Goal: Information Seeking & Learning: Learn about a topic

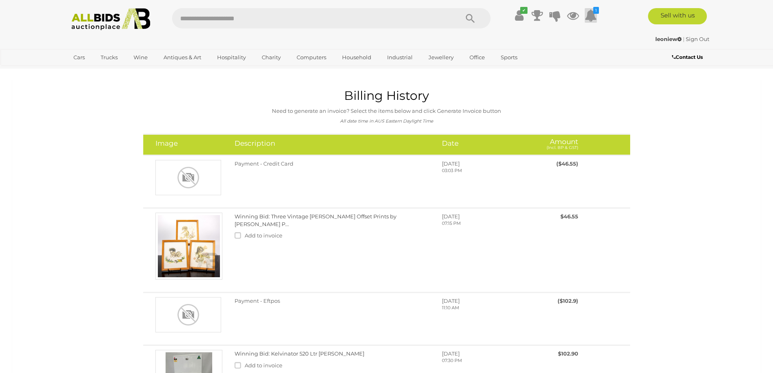
click at [593, 10] on icon at bounding box center [591, 15] width 12 height 15
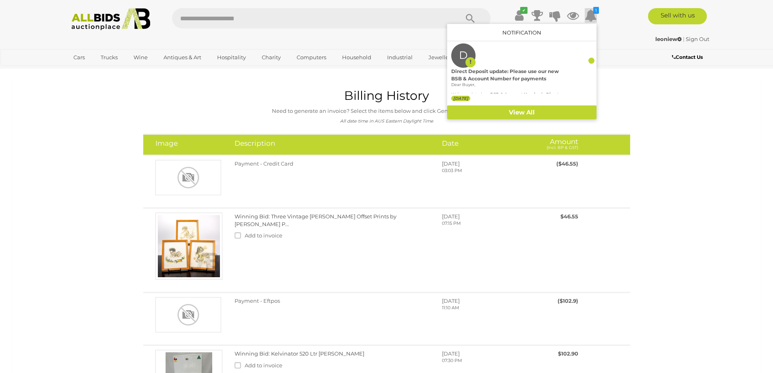
click at [610, 24] on div "✔ 1 D" at bounding box center [387, 19] width 662 height 22
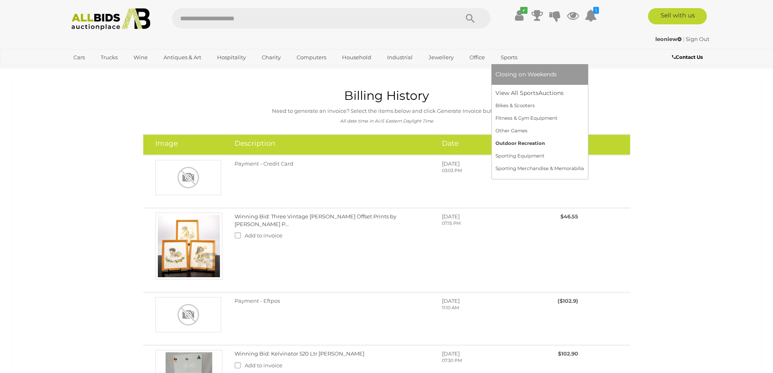
click at [514, 141] on link "Outdoor Recreation" at bounding box center [540, 143] width 88 height 13
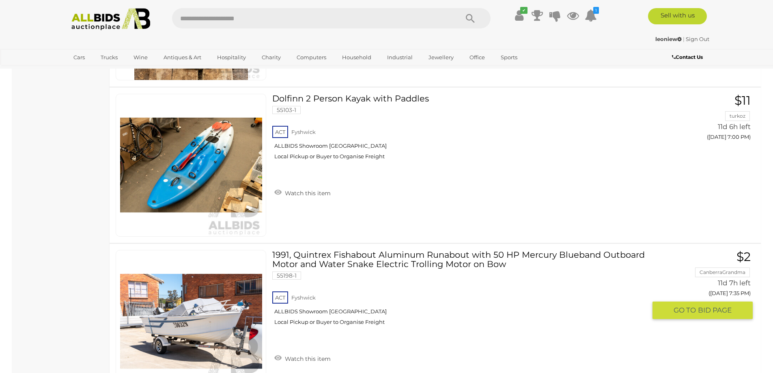
scroll to position [1380, 0]
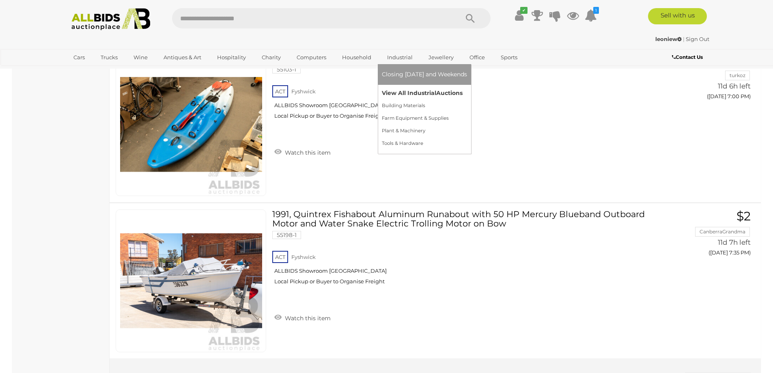
click at [411, 90] on link "View All Industrial Auctions" at bounding box center [424, 93] width 85 height 13
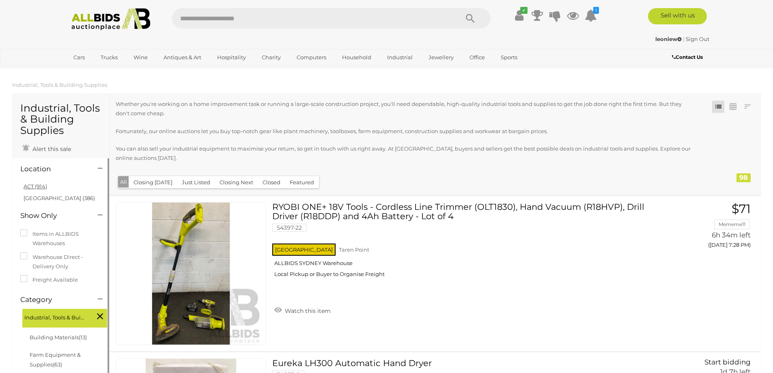
click at [29, 184] on link "ACT (914)" at bounding box center [36, 186] width 24 height 6
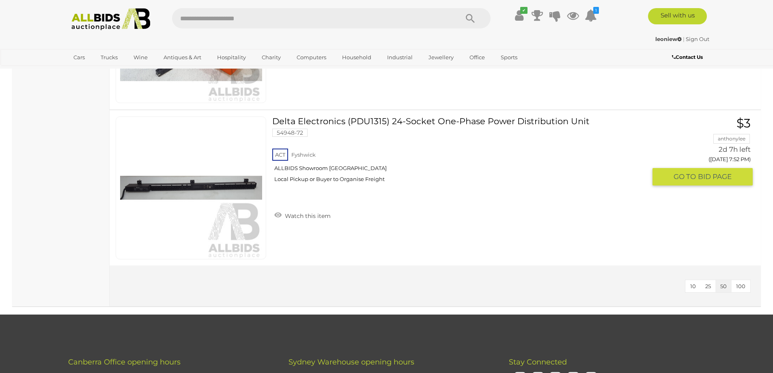
scroll to position [1339, 0]
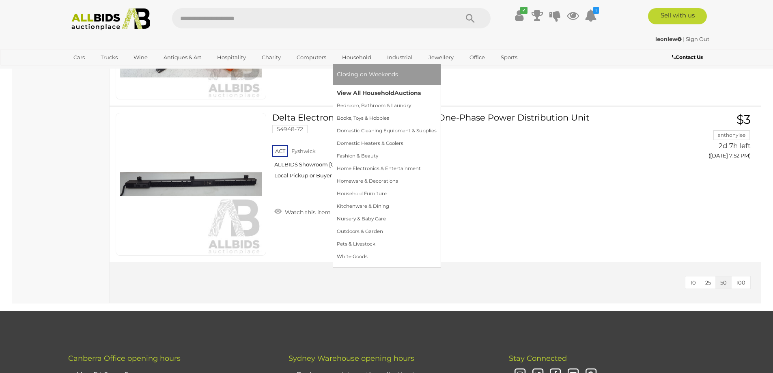
click at [372, 89] on link "View All Household Auctions" at bounding box center [387, 93] width 100 height 13
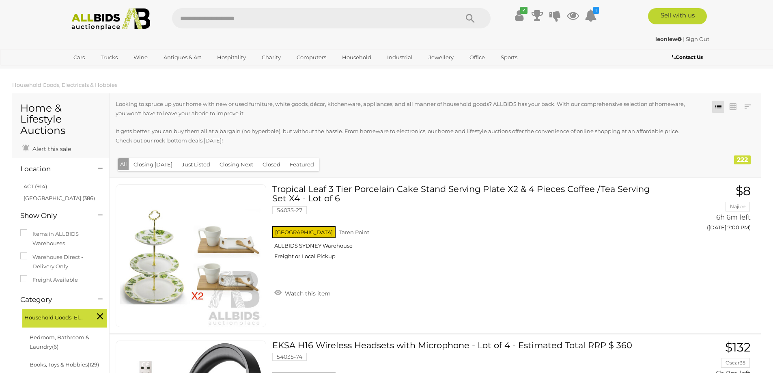
click at [31, 185] on link "ACT (914)" at bounding box center [36, 186] width 24 height 6
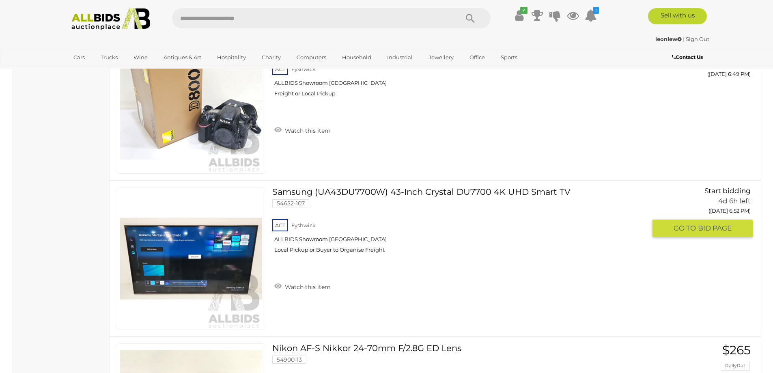
scroll to position [2354, 0]
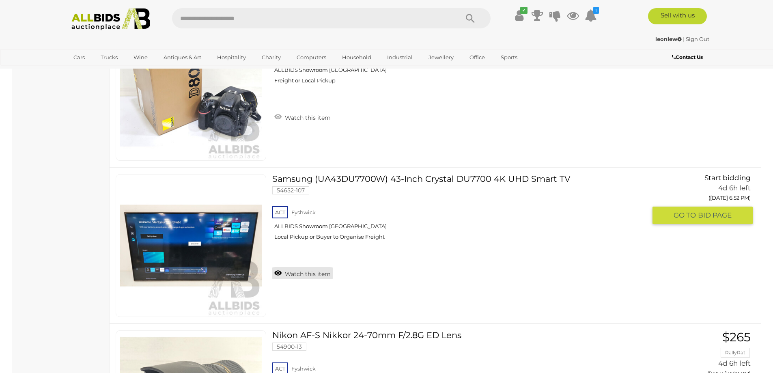
click at [300, 270] on link "Watch this item" at bounding box center [302, 273] width 60 height 12
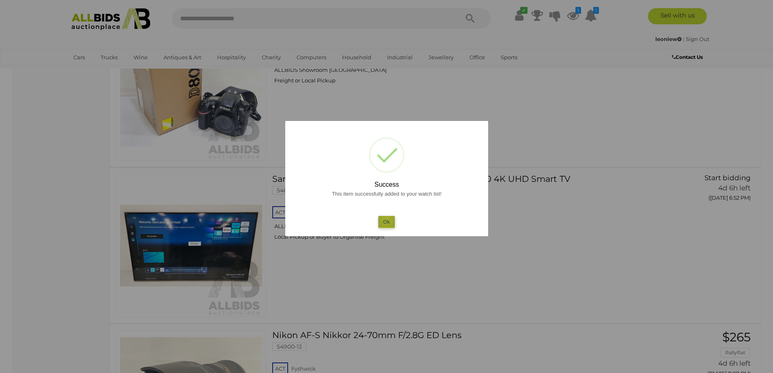
click at [387, 219] on button "Ok" at bounding box center [386, 222] width 17 height 12
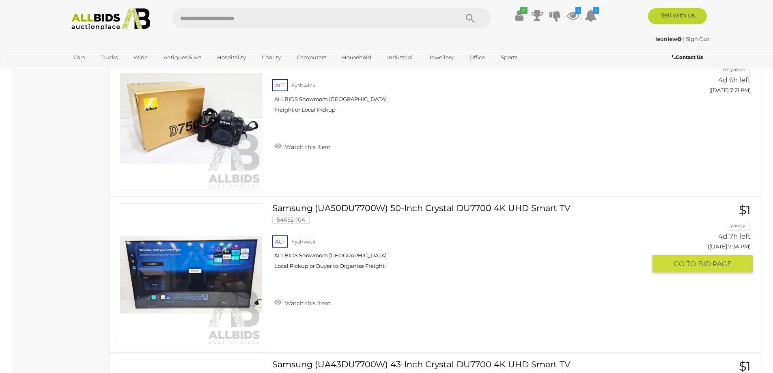
scroll to position [3125, 0]
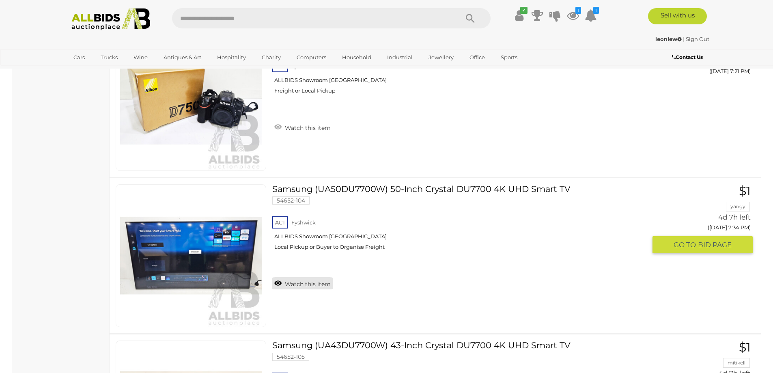
click at [279, 280] on link "Watch this item" at bounding box center [302, 283] width 60 height 12
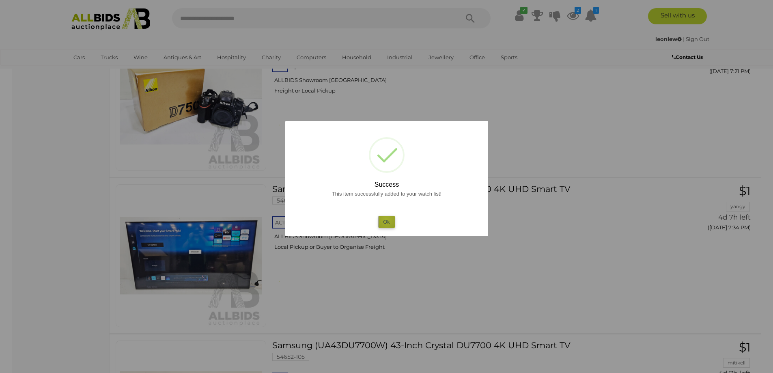
click at [386, 220] on button "Ok" at bounding box center [386, 222] width 17 height 12
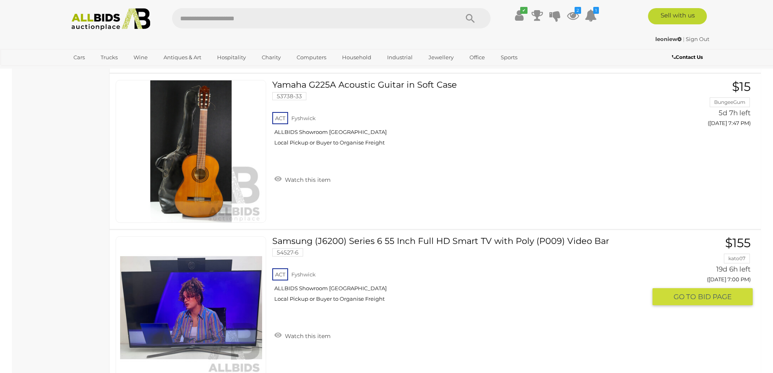
scroll to position [5885, 0]
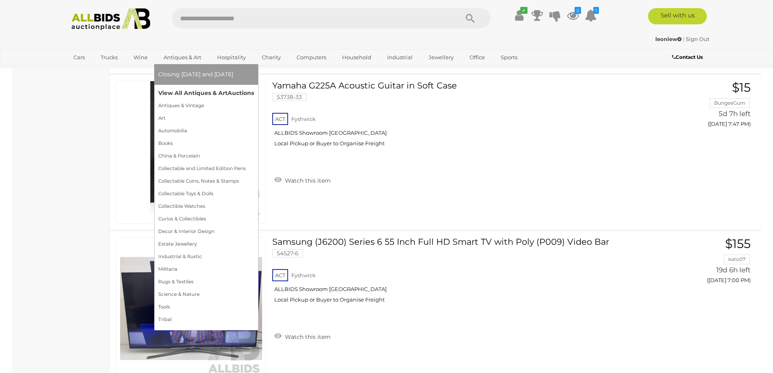
click at [193, 90] on link "View All Antiques & Art Auctions" at bounding box center [206, 93] width 96 height 13
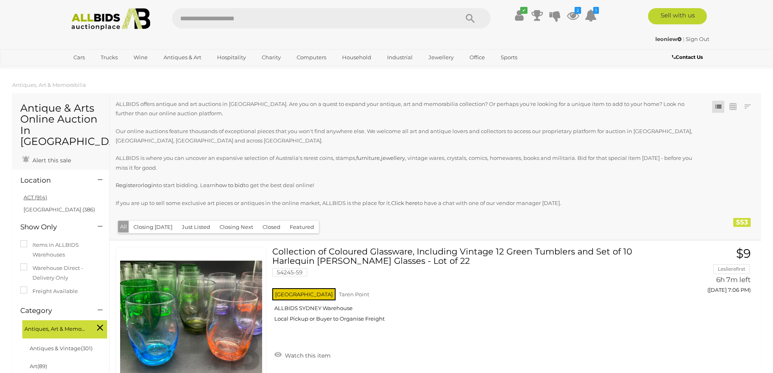
click at [32, 194] on link "ACT (914)" at bounding box center [36, 197] width 24 height 6
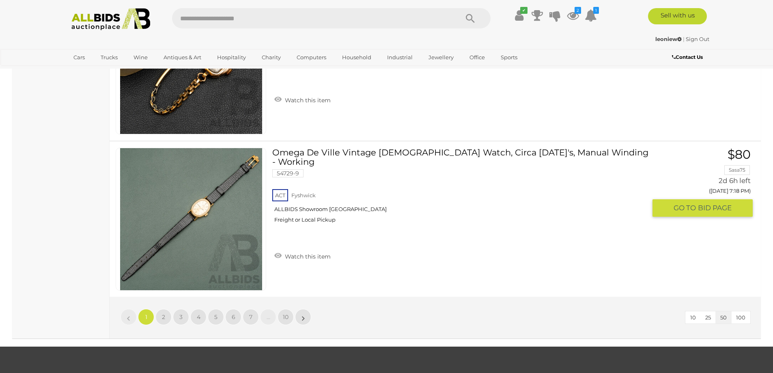
scroll to position [7833, 0]
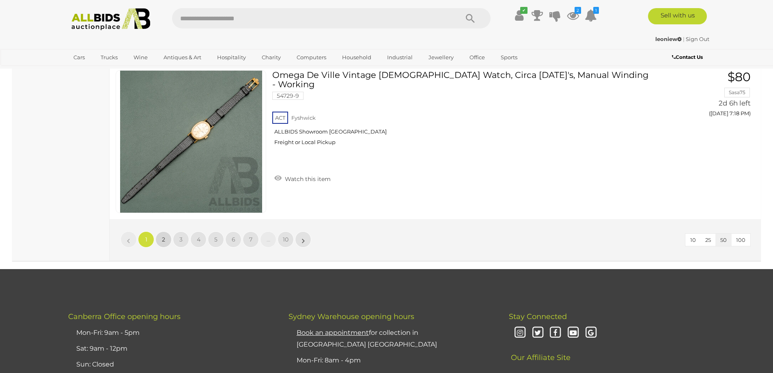
click at [164, 236] on span "2" at bounding box center [163, 239] width 3 height 7
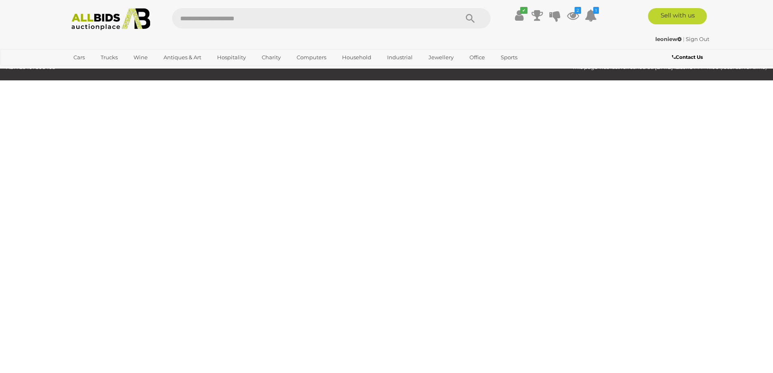
scroll to position [158, 0]
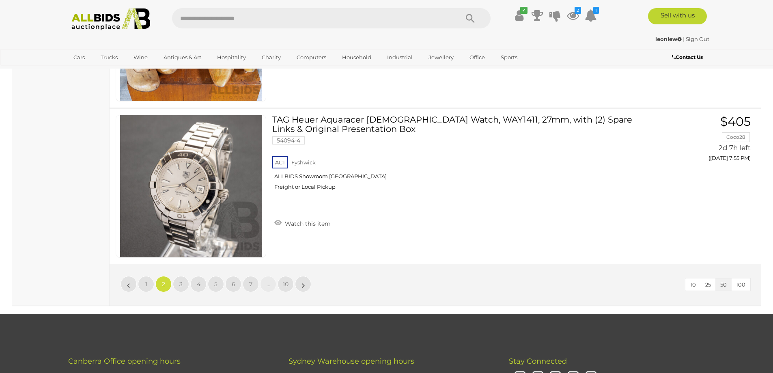
scroll to position [7910, 0]
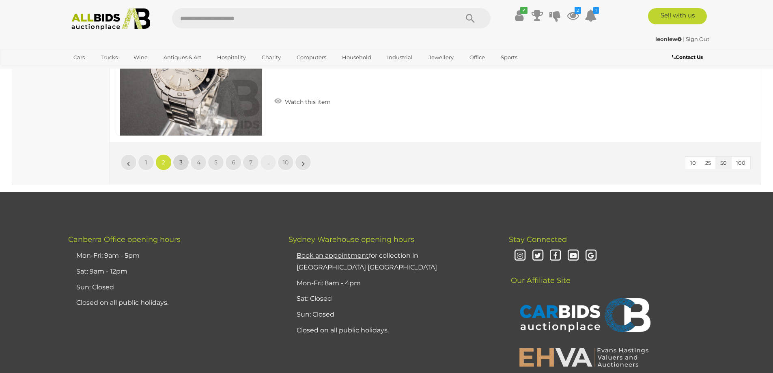
click at [179, 159] on link "3" at bounding box center [181, 162] width 16 height 16
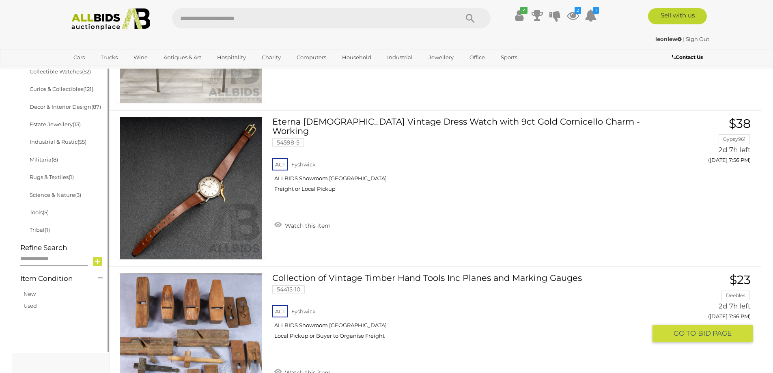
scroll to position [524, 0]
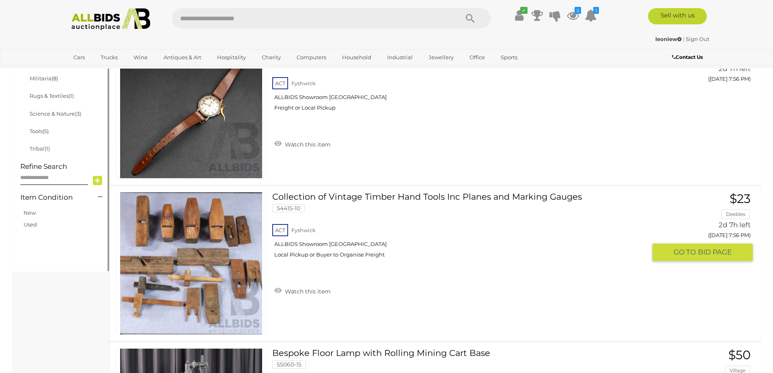
click at [707, 298] on div "Collection of Vintage Timber Hand Tools Inc Planes and Marking Gauges 54415-10 …" at bounding box center [435, 263] width 664 height 155
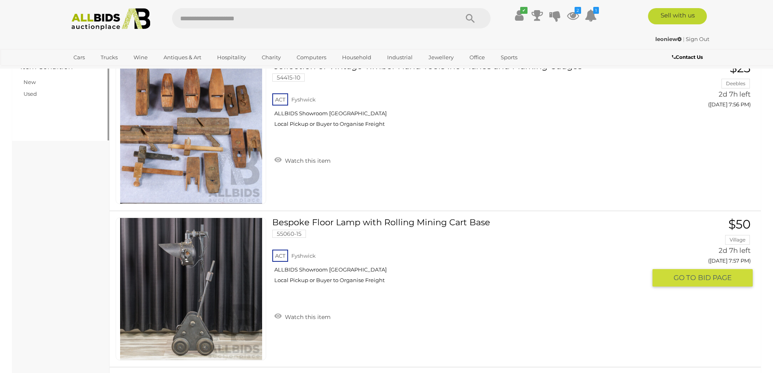
scroll to position [564, 0]
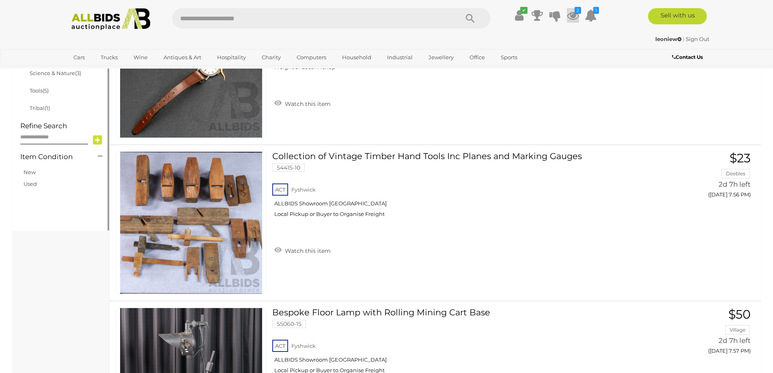
click at [575, 15] on icon at bounding box center [573, 15] width 12 height 15
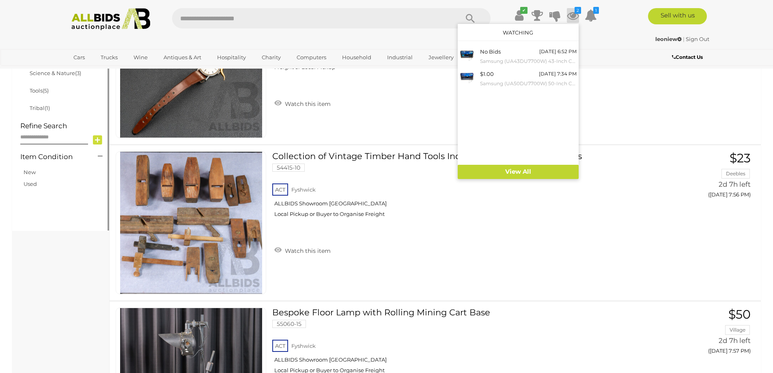
click at [572, 13] on icon at bounding box center [573, 15] width 12 height 15
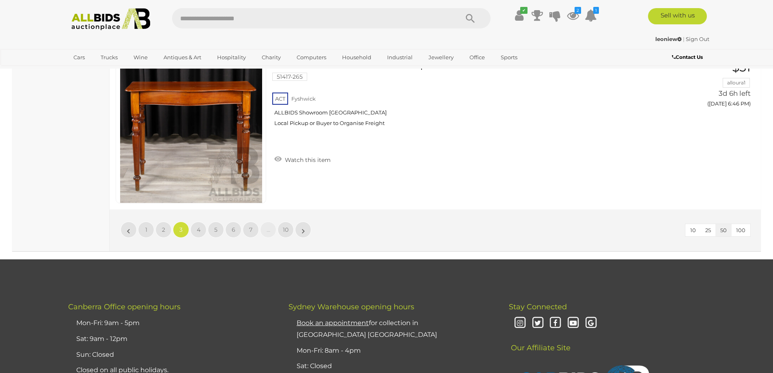
scroll to position [7910, 0]
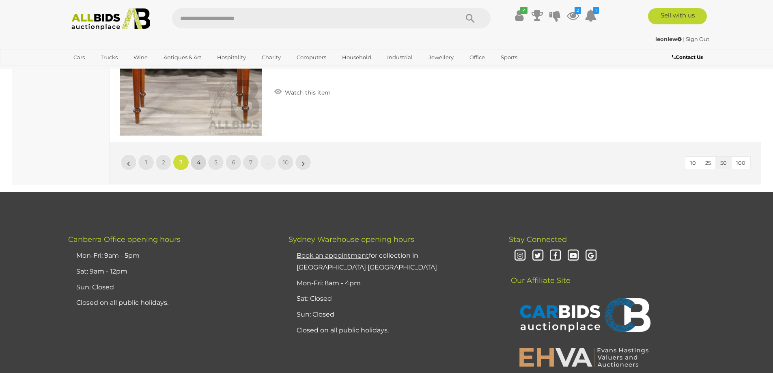
click at [197, 159] on span "4" at bounding box center [199, 162] width 4 height 7
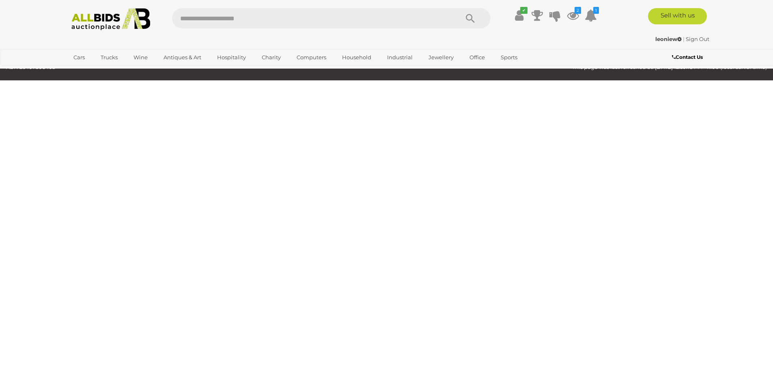
scroll to position [158, 0]
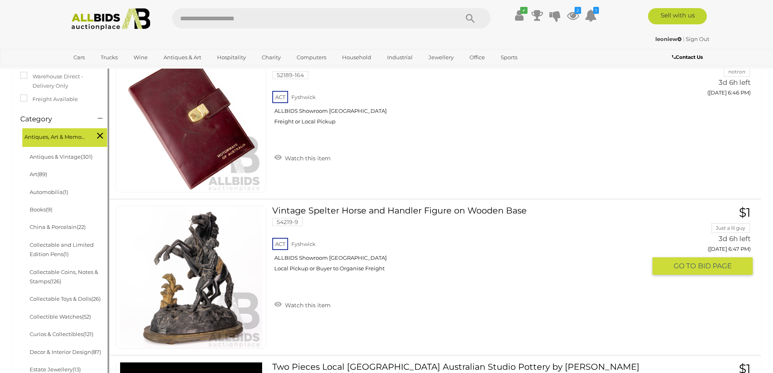
scroll to position [199, 0]
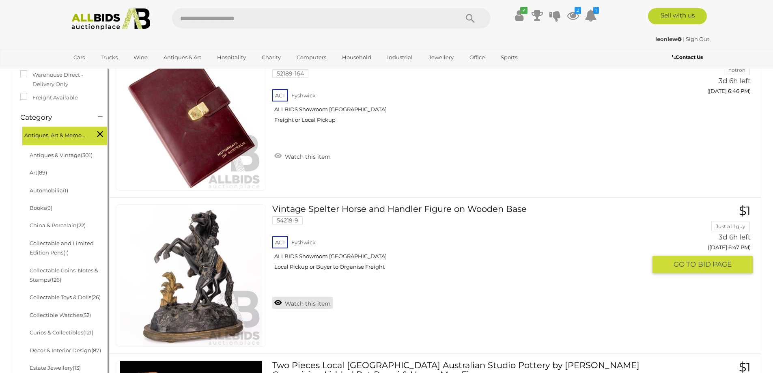
click at [288, 301] on link "Watch this item" at bounding box center [302, 303] width 60 height 12
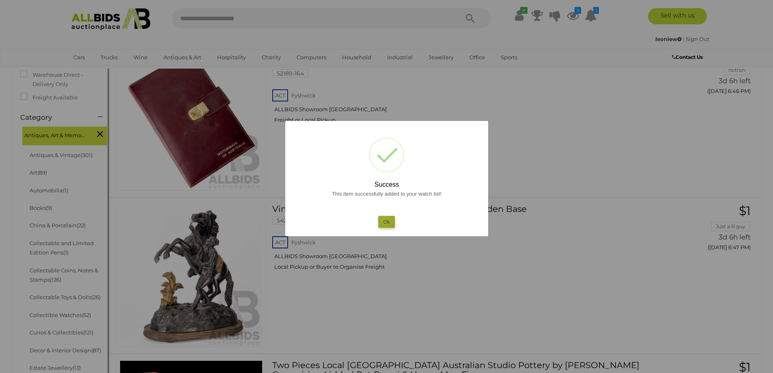
click at [385, 220] on button "Ok" at bounding box center [386, 222] width 17 height 12
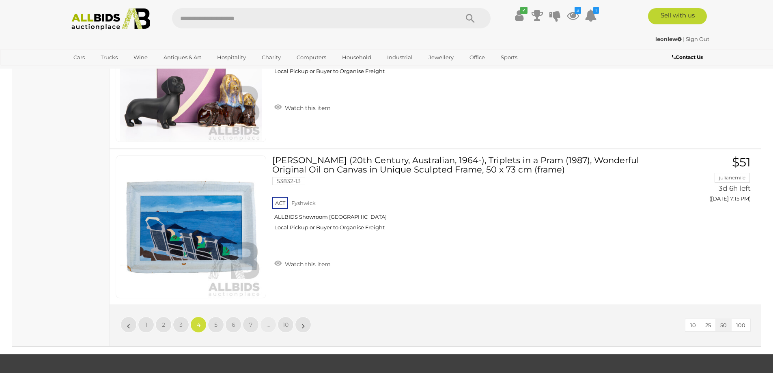
scroll to position [7869, 0]
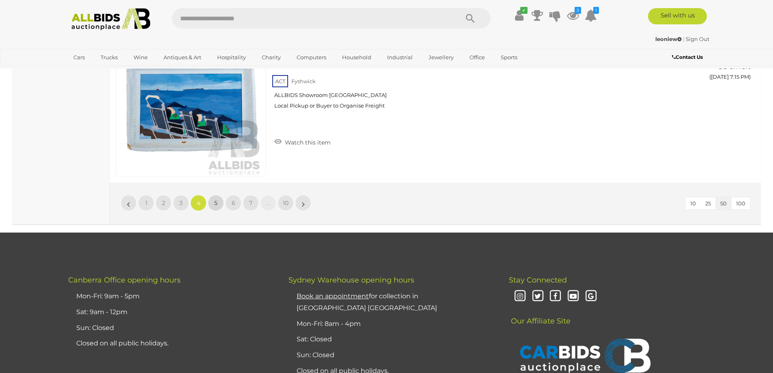
click at [214, 199] on span "5" at bounding box center [215, 202] width 3 height 7
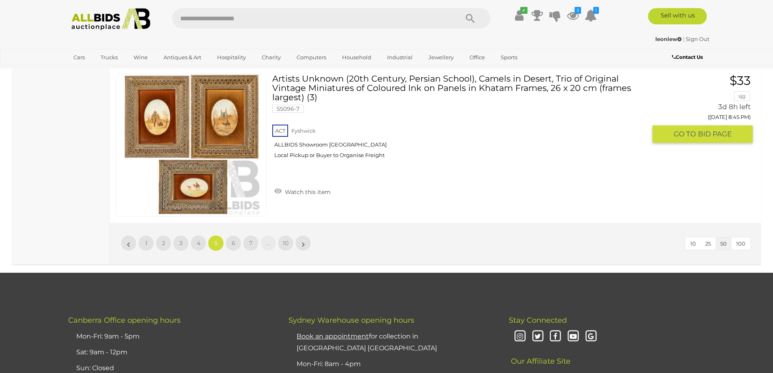
scroll to position [7910, 0]
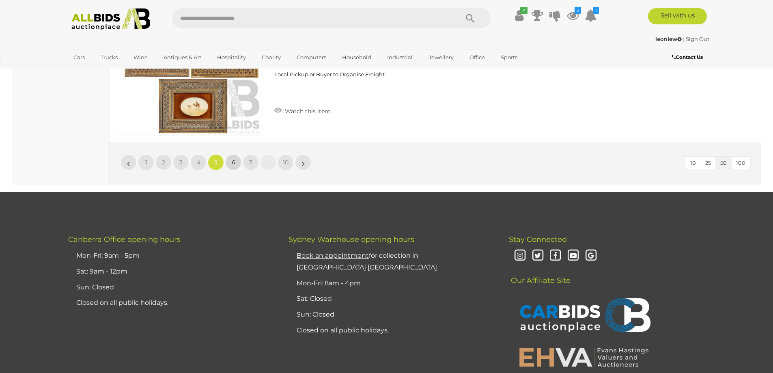
click at [232, 159] on span "6" at bounding box center [234, 162] width 4 height 7
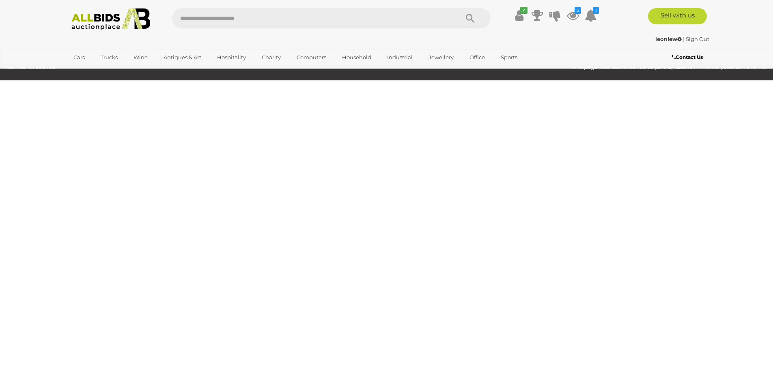
scroll to position [158, 0]
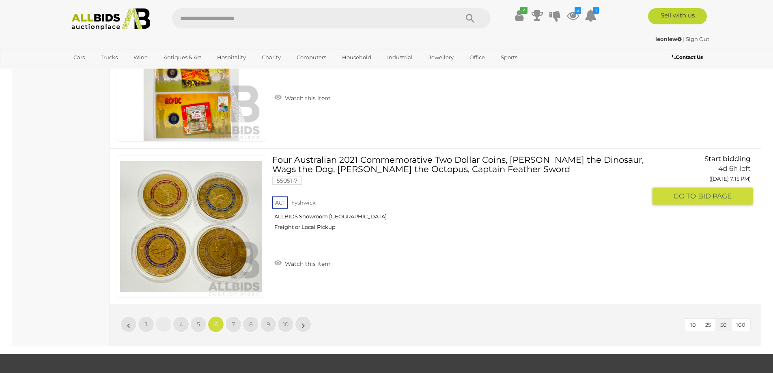
scroll to position [7910, 0]
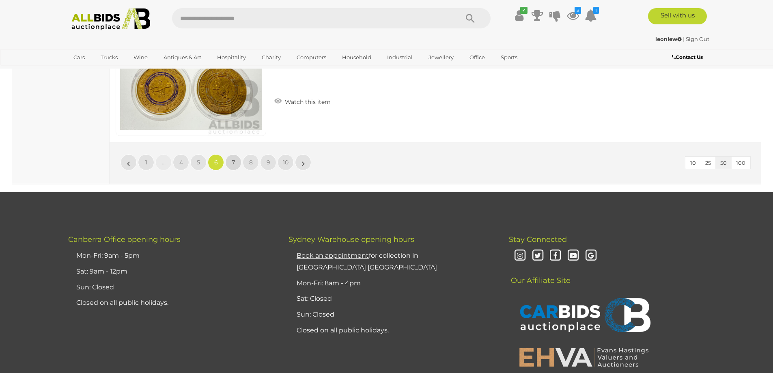
click at [233, 157] on link "7" at bounding box center [233, 162] width 16 height 16
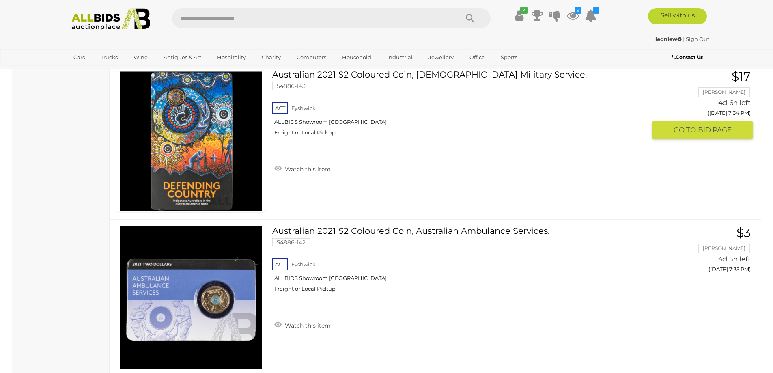
scroll to position [2762, 0]
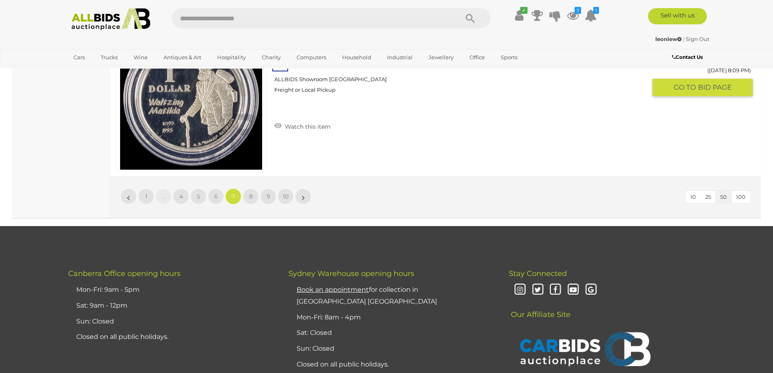
scroll to position [7910, 0]
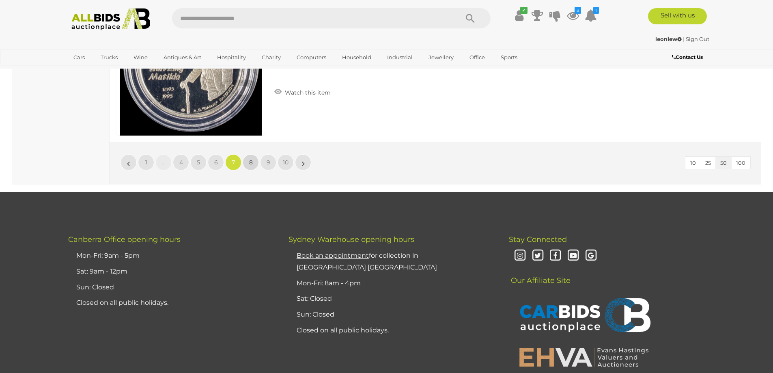
click at [252, 160] on span "8" at bounding box center [251, 162] width 4 height 7
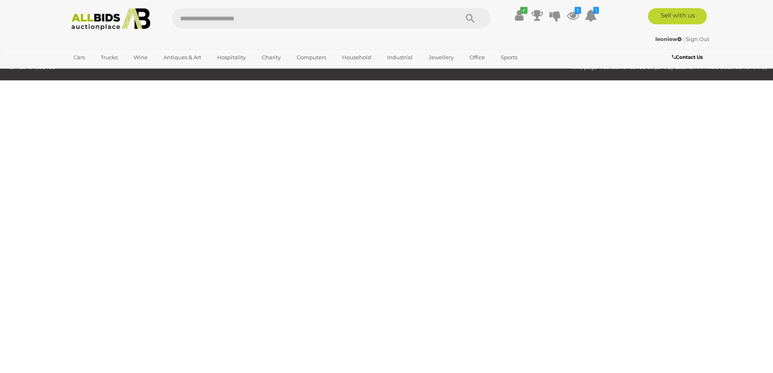
scroll to position [158, 0]
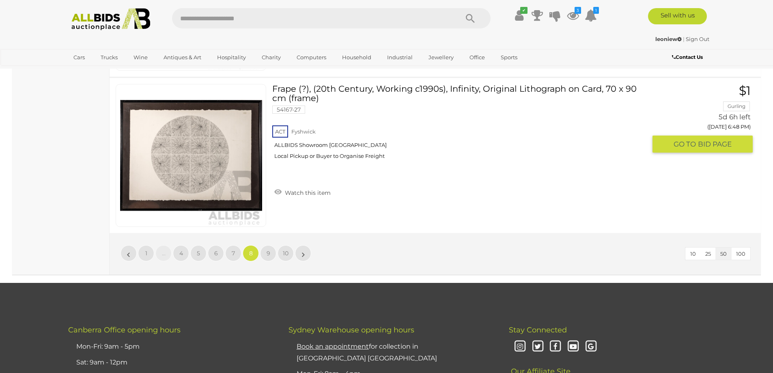
scroll to position [7869, 0]
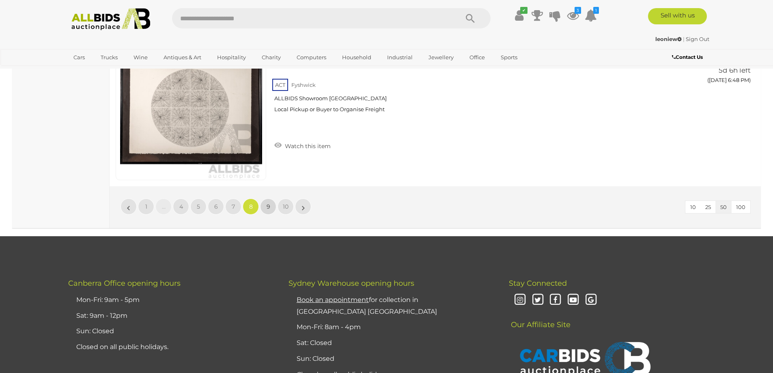
click at [266, 198] on link "9" at bounding box center [268, 206] width 16 height 16
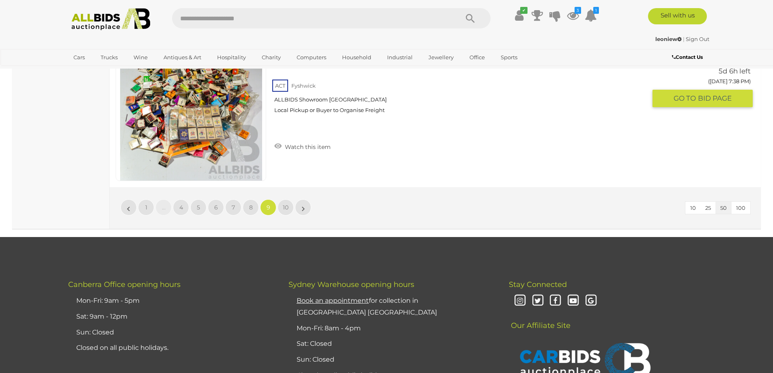
scroll to position [7869, 0]
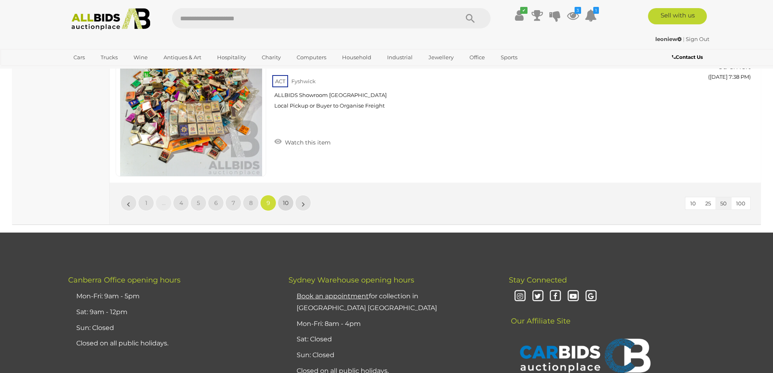
click at [286, 200] on span "10" at bounding box center [286, 202] width 6 height 7
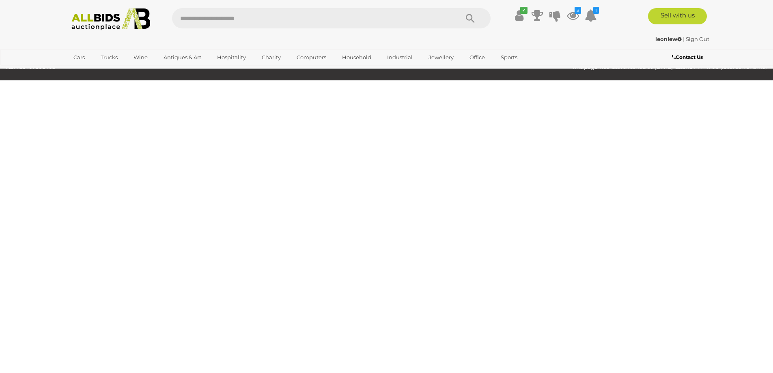
scroll to position [158, 0]
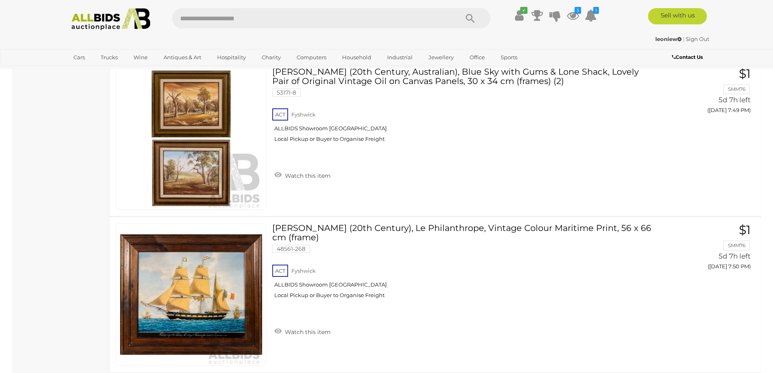
scroll to position [1741, 0]
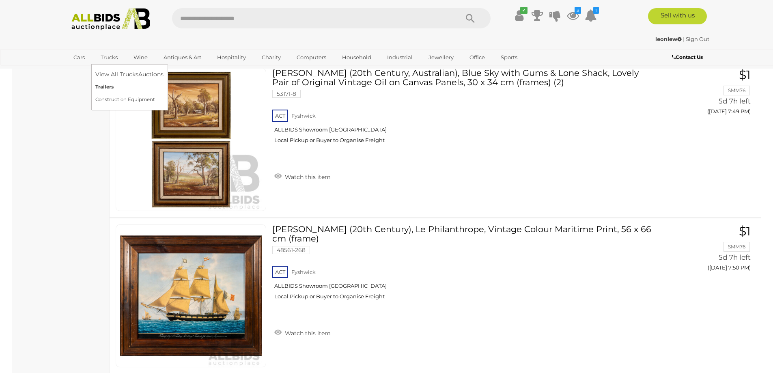
click at [106, 85] on link "Trailers" at bounding box center [129, 87] width 68 height 13
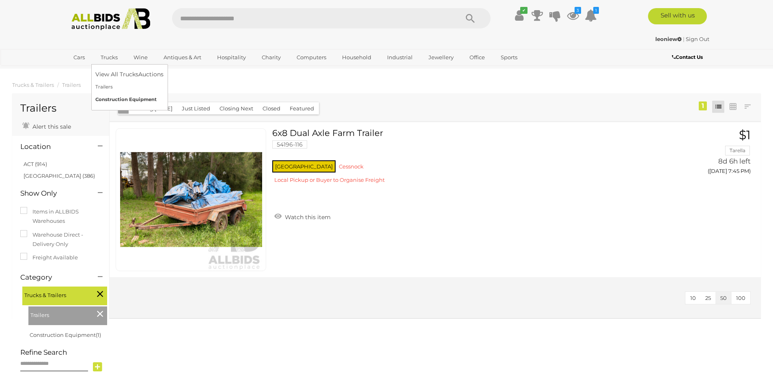
click at [115, 97] on link "Construction Equipment" at bounding box center [129, 99] width 68 height 13
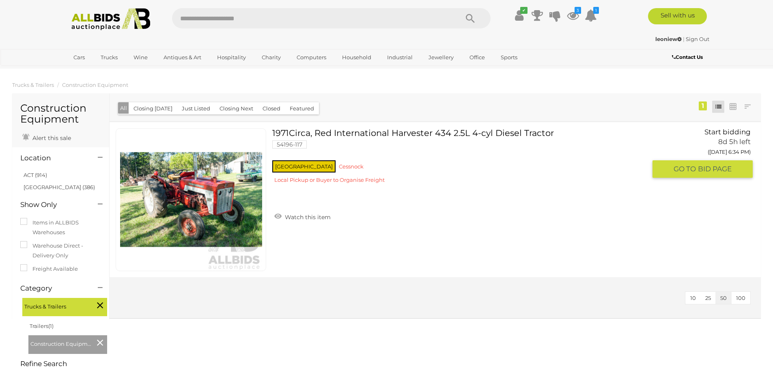
click at [349, 131] on link "1971Circa, Red International Harvester 434 2.5L 4-cyl Diesel Tractor 54196-117 …" at bounding box center [462, 159] width 368 height 62
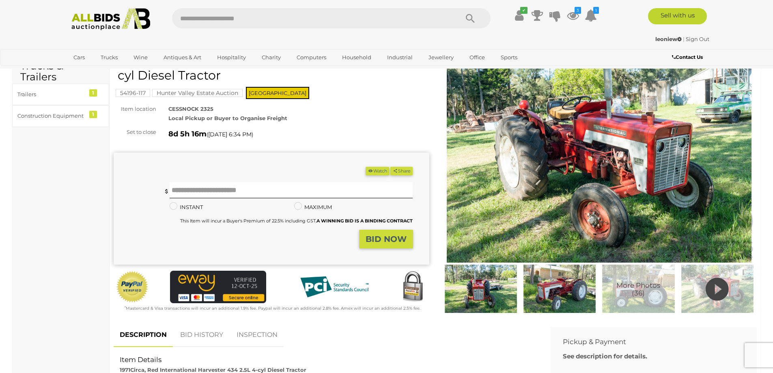
scroll to position [41, 0]
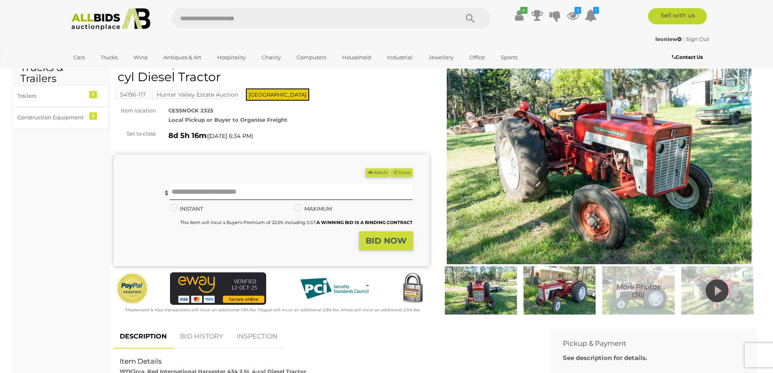
click at [474, 290] on img at bounding box center [481, 290] width 75 height 48
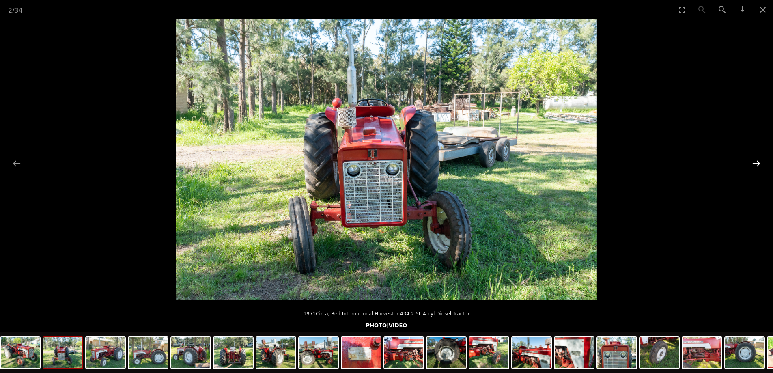
click at [753, 159] on button "Next slide" at bounding box center [756, 163] width 17 height 16
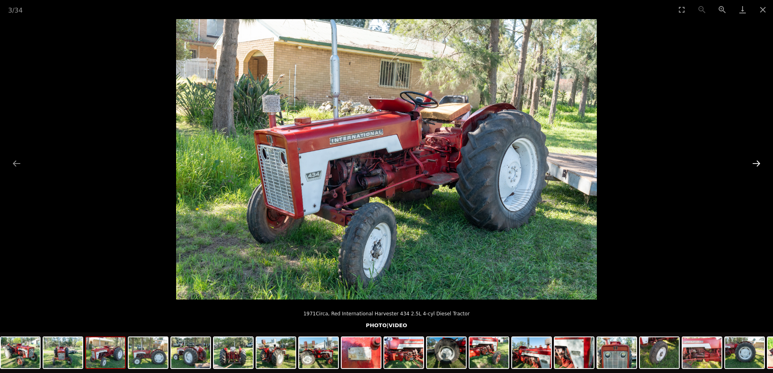
click at [758, 160] on button "Next slide" at bounding box center [756, 163] width 17 height 16
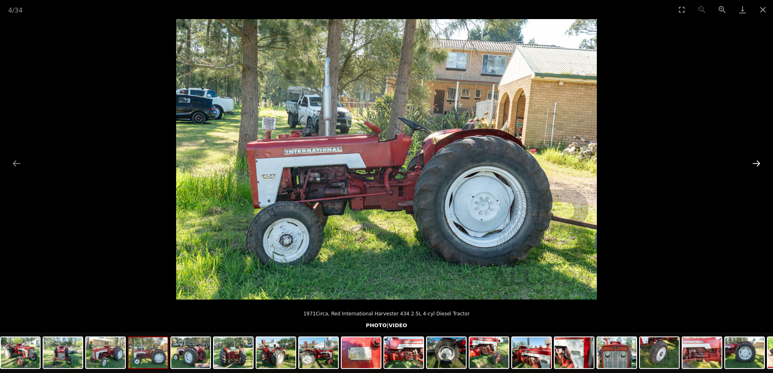
click at [756, 160] on button "Next slide" at bounding box center [756, 163] width 17 height 16
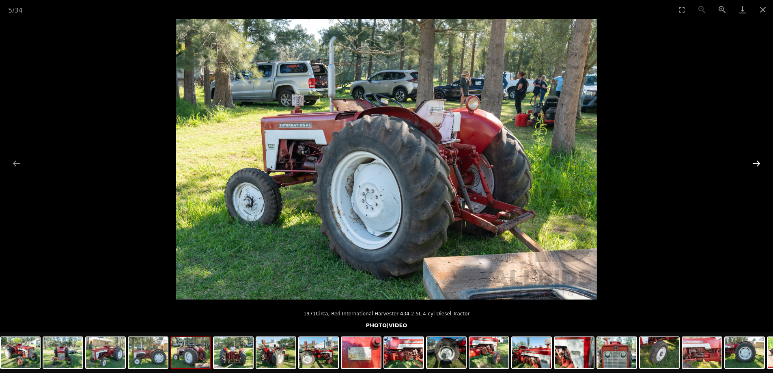
click at [756, 160] on button "Next slide" at bounding box center [756, 163] width 17 height 16
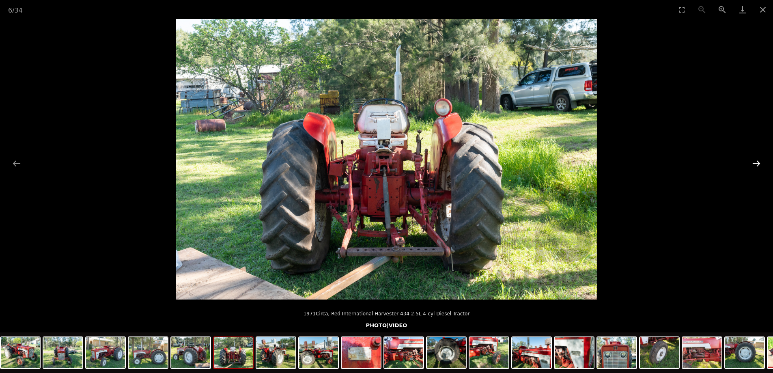
click at [756, 160] on button "Next slide" at bounding box center [756, 163] width 17 height 16
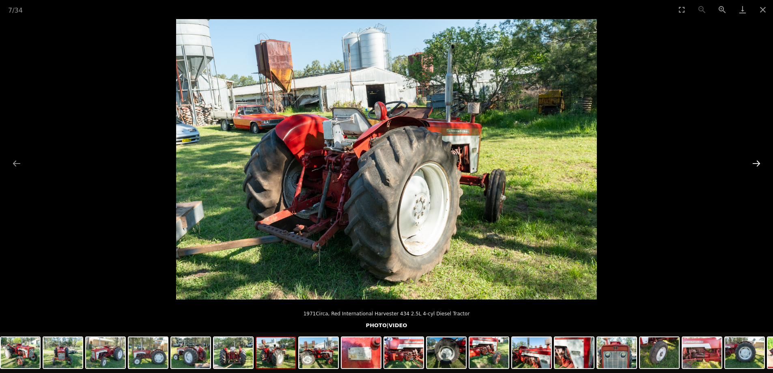
click at [756, 160] on button "Next slide" at bounding box center [756, 163] width 17 height 16
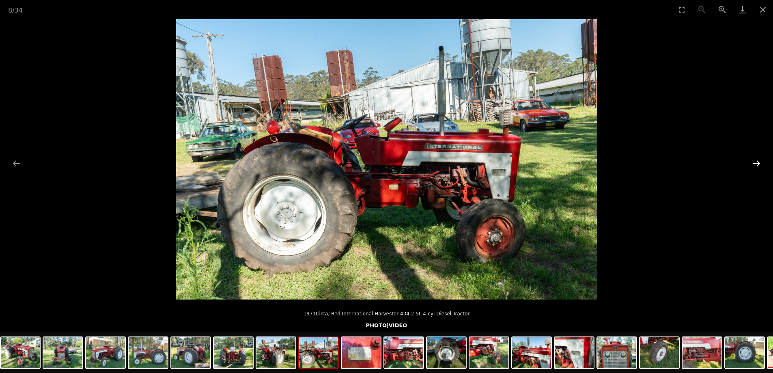
click at [754, 159] on button "Next slide" at bounding box center [756, 163] width 17 height 16
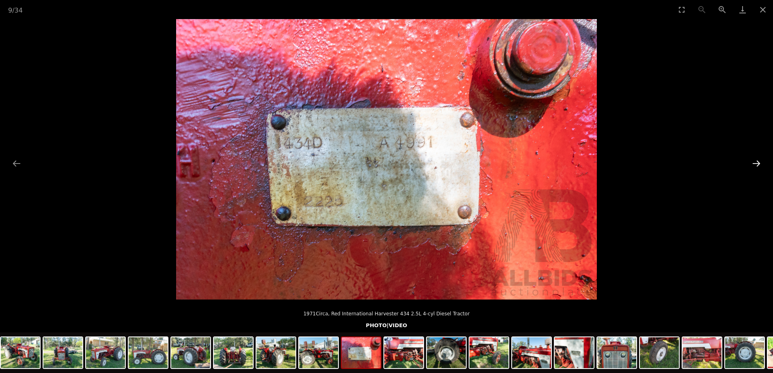
click at [754, 159] on button "Next slide" at bounding box center [756, 163] width 17 height 16
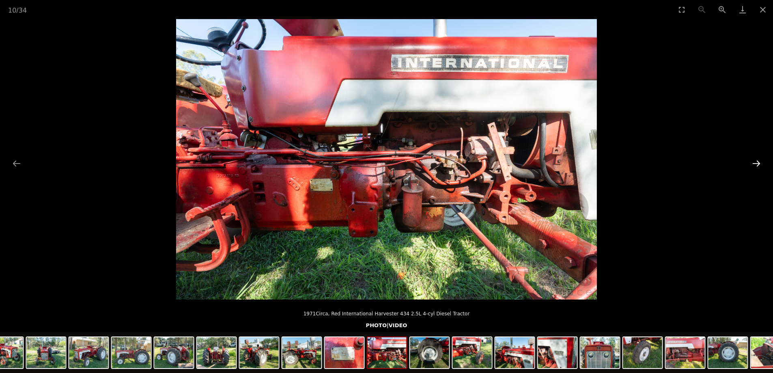
click at [754, 159] on button "Next slide" at bounding box center [756, 163] width 17 height 16
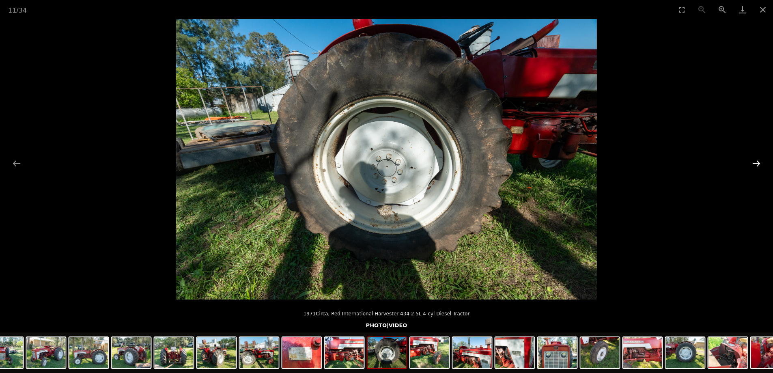
click at [754, 159] on button "Next slide" at bounding box center [756, 163] width 17 height 16
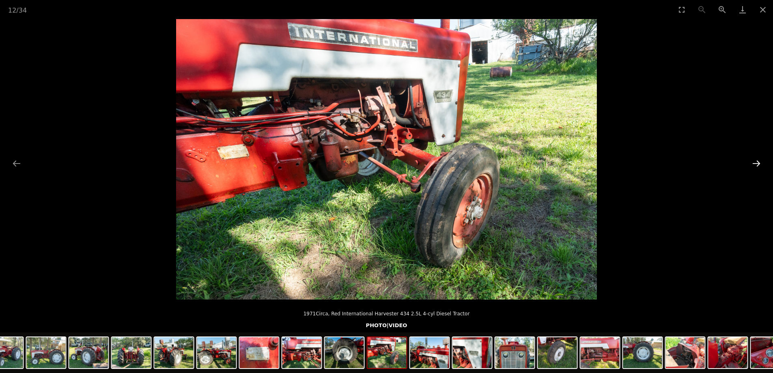
click at [754, 159] on button "Next slide" at bounding box center [756, 163] width 17 height 16
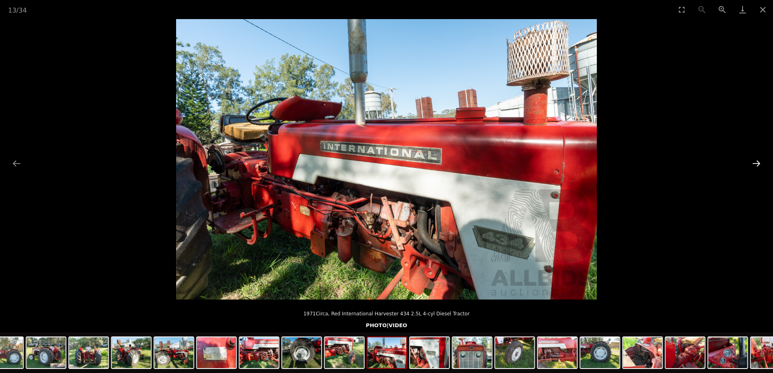
click at [756, 159] on button "Next slide" at bounding box center [756, 163] width 17 height 16
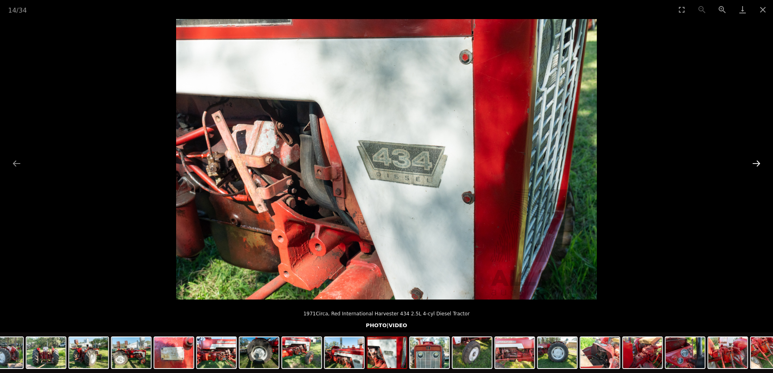
click at [756, 159] on button "Next slide" at bounding box center [756, 163] width 17 height 16
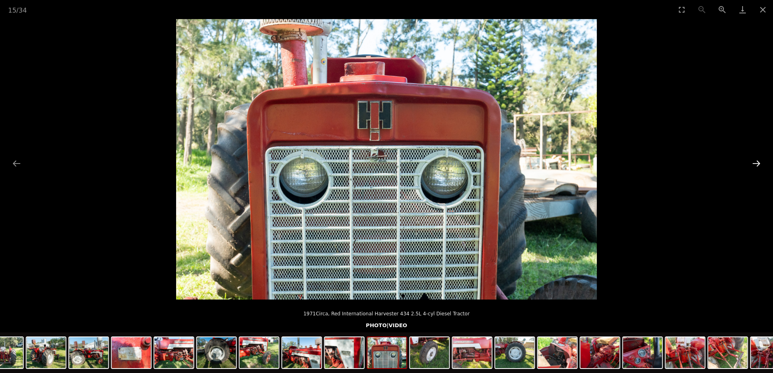
click at [756, 159] on button "Next slide" at bounding box center [756, 163] width 17 height 16
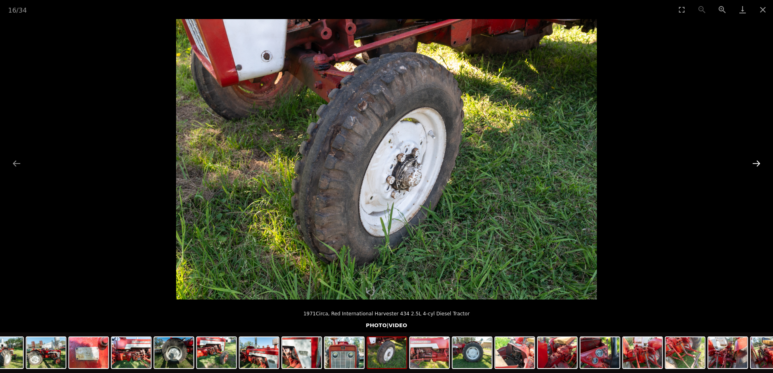
click at [756, 159] on button "Next slide" at bounding box center [756, 163] width 17 height 16
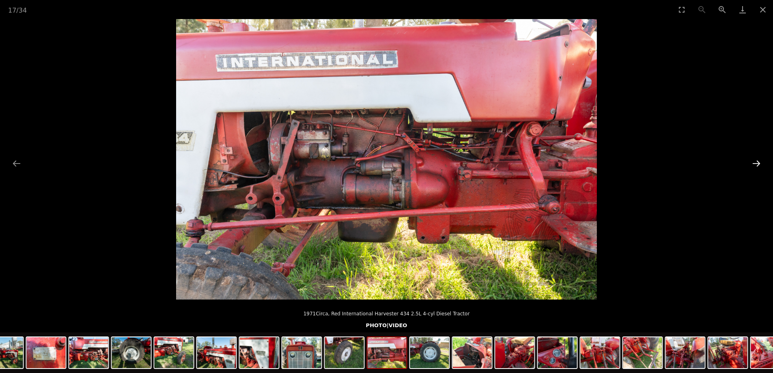
click at [756, 159] on button "Next slide" at bounding box center [756, 163] width 17 height 16
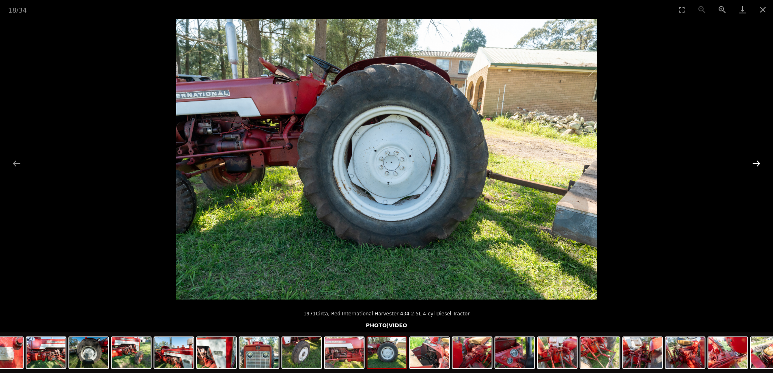
click at [756, 159] on button "Next slide" at bounding box center [756, 163] width 17 height 16
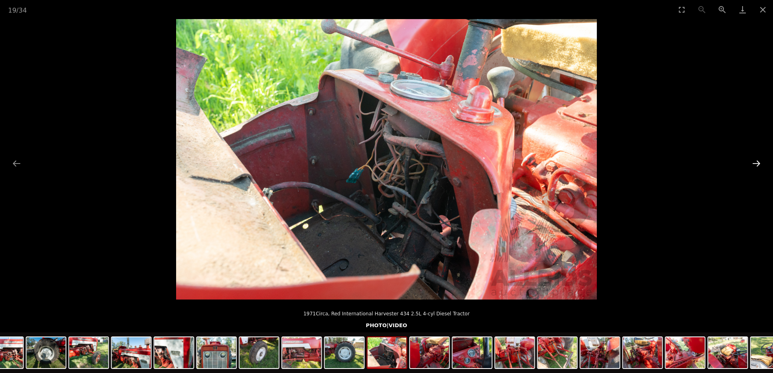
click at [756, 160] on button "Next slide" at bounding box center [756, 163] width 17 height 16
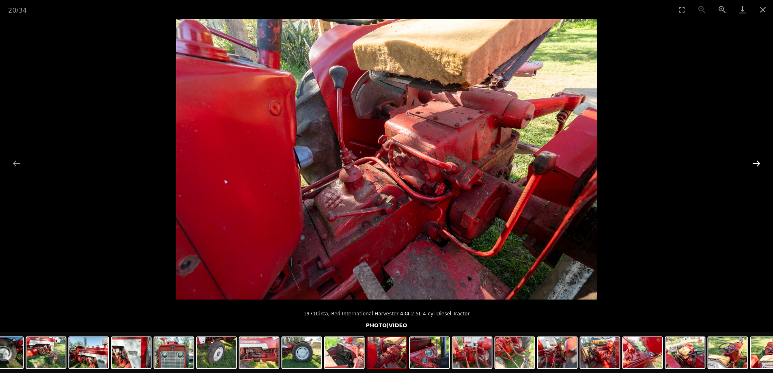
click at [755, 160] on button "Next slide" at bounding box center [756, 163] width 17 height 16
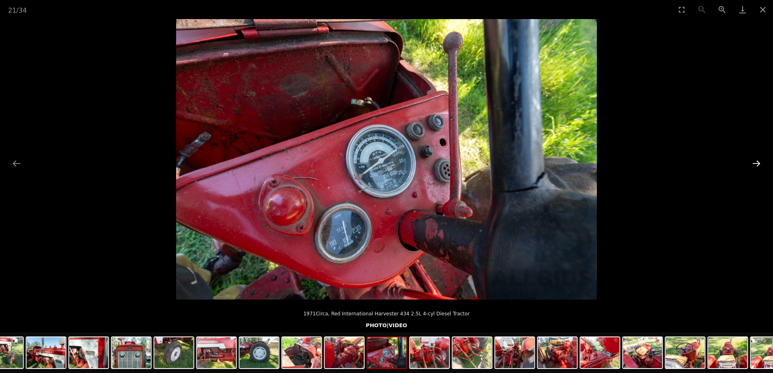
click at [755, 160] on button "Next slide" at bounding box center [756, 163] width 17 height 16
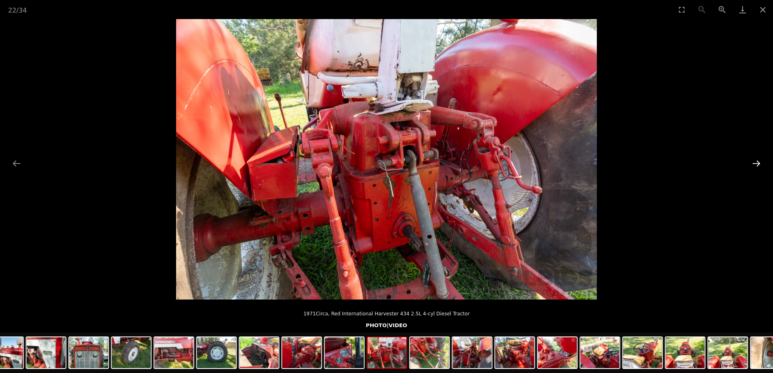
click at [755, 160] on button "Next slide" at bounding box center [756, 163] width 17 height 16
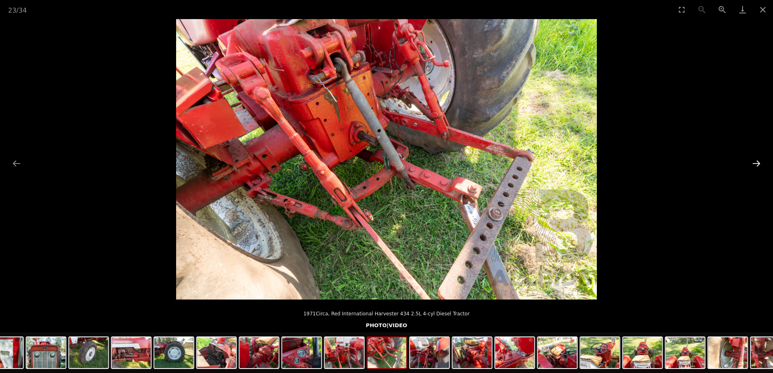
click at [755, 160] on button "Next slide" at bounding box center [756, 163] width 17 height 16
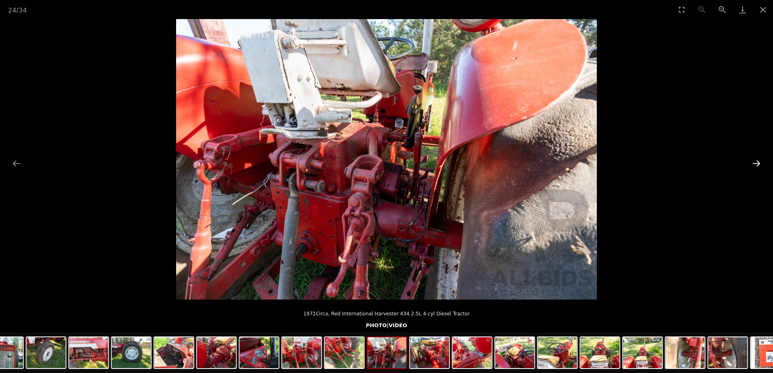
click at [755, 160] on button "Next slide" at bounding box center [756, 163] width 17 height 16
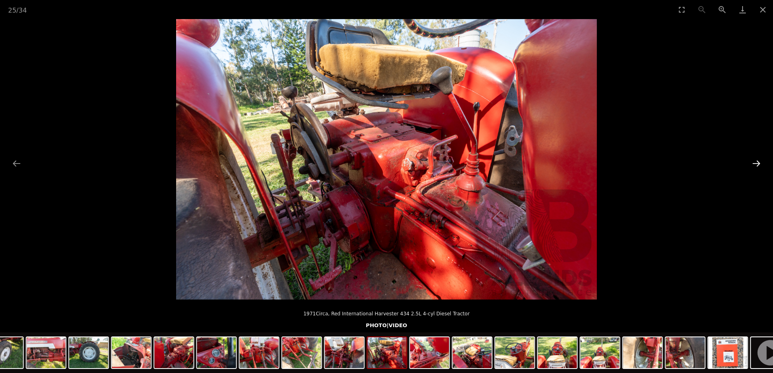
click at [755, 160] on button "Next slide" at bounding box center [756, 163] width 17 height 16
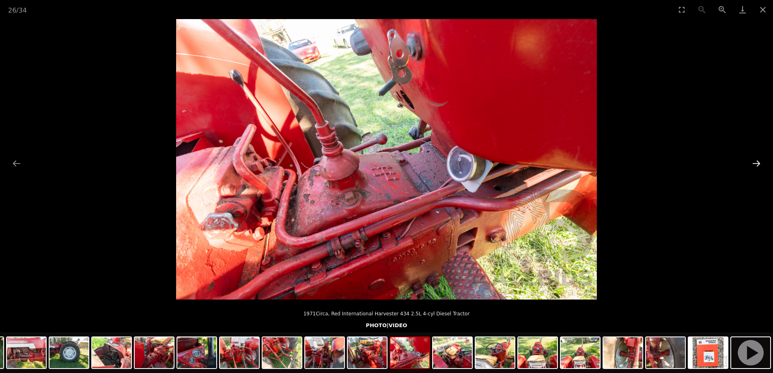
click at [755, 160] on button "Next slide" at bounding box center [756, 163] width 17 height 16
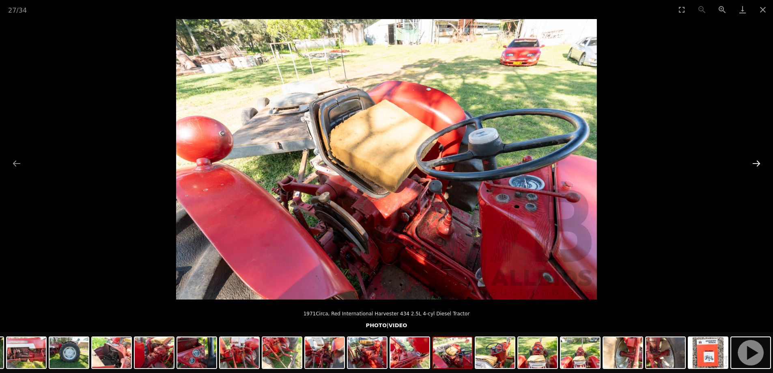
click at [755, 160] on button "Next slide" at bounding box center [756, 163] width 17 height 16
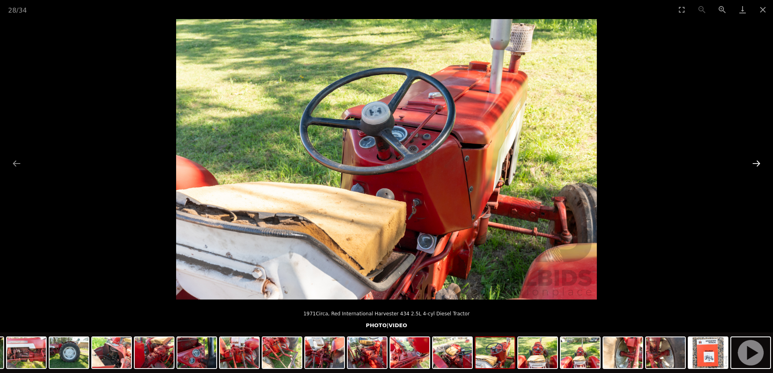
click at [755, 160] on button "Next slide" at bounding box center [756, 163] width 17 height 16
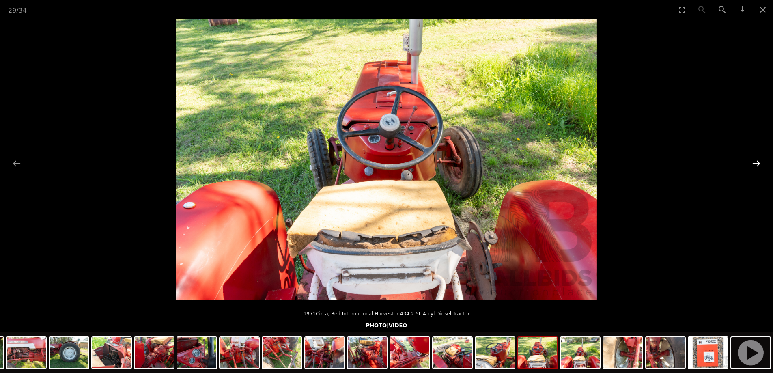
click at [754, 160] on button "Next slide" at bounding box center [756, 163] width 17 height 16
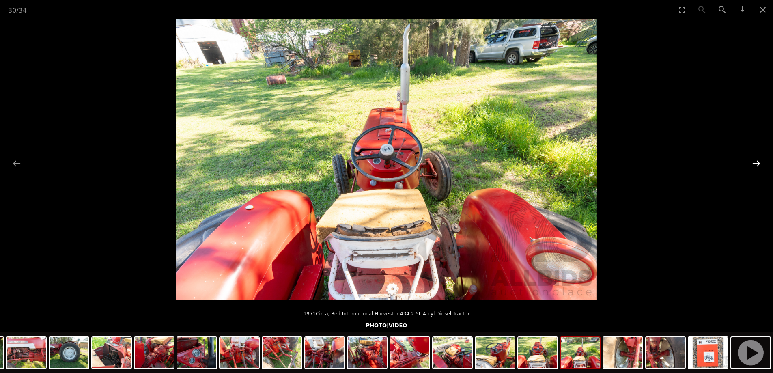
click at [754, 160] on button "Next slide" at bounding box center [756, 163] width 17 height 16
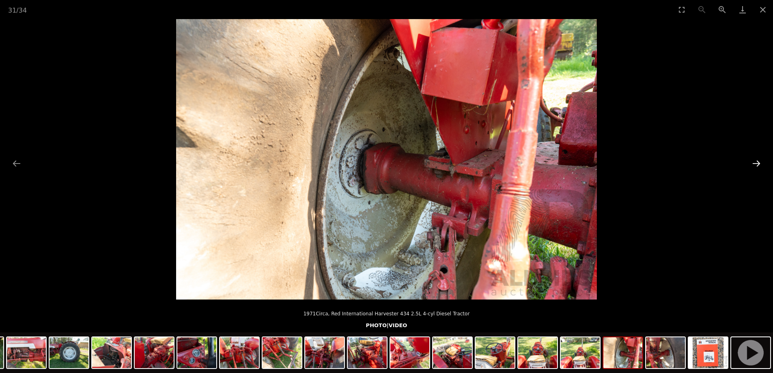
click at [754, 160] on button "Next slide" at bounding box center [756, 163] width 17 height 16
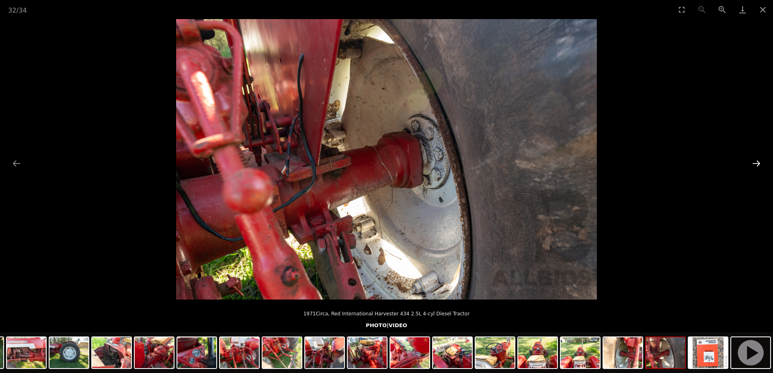
click at [754, 160] on button "Next slide" at bounding box center [756, 163] width 17 height 16
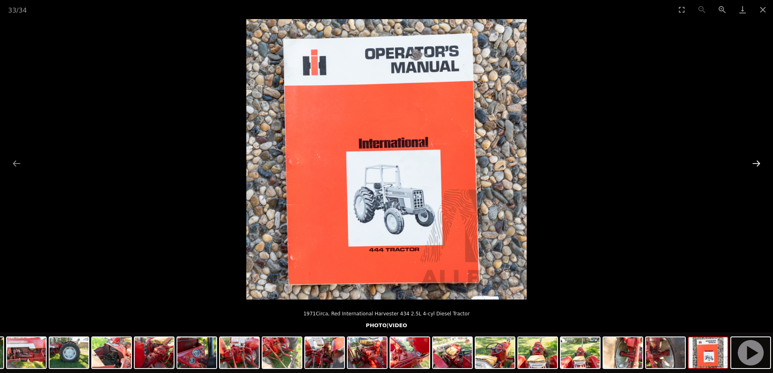
click at [754, 160] on button "Next slide" at bounding box center [756, 163] width 17 height 16
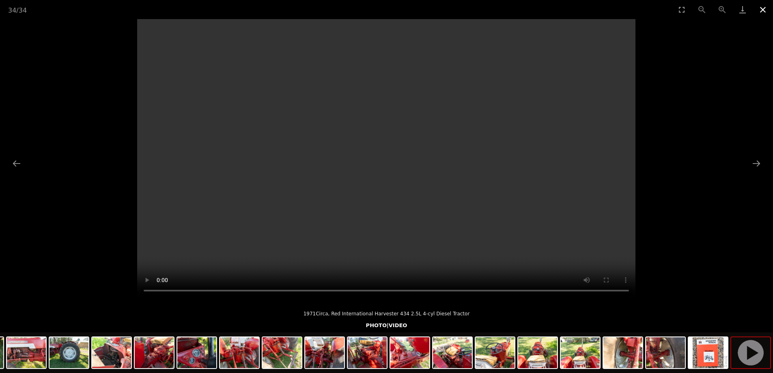
click at [763, 6] on button "Close gallery" at bounding box center [763, 9] width 20 height 19
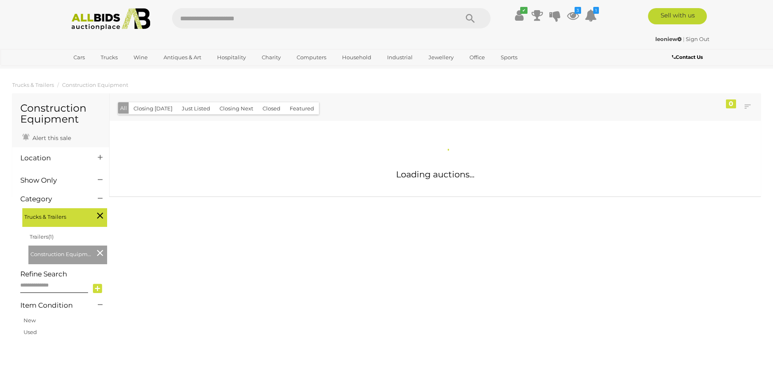
scroll to position [80, 0]
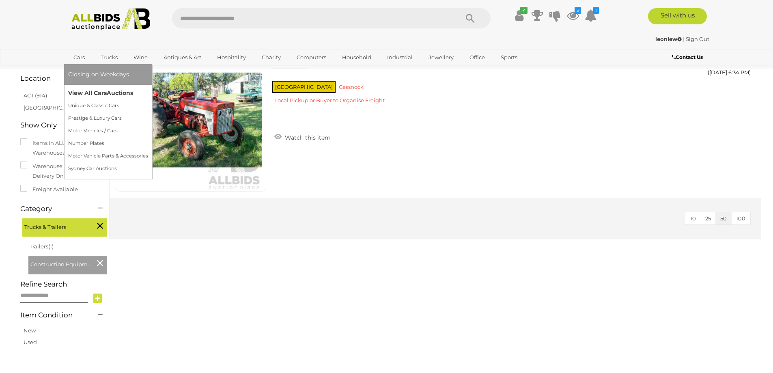
click at [93, 89] on link "View All Cars Auctions" at bounding box center [108, 93] width 80 height 13
